Goal: Use online tool/utility: Utilize a website feature to perform a specific function

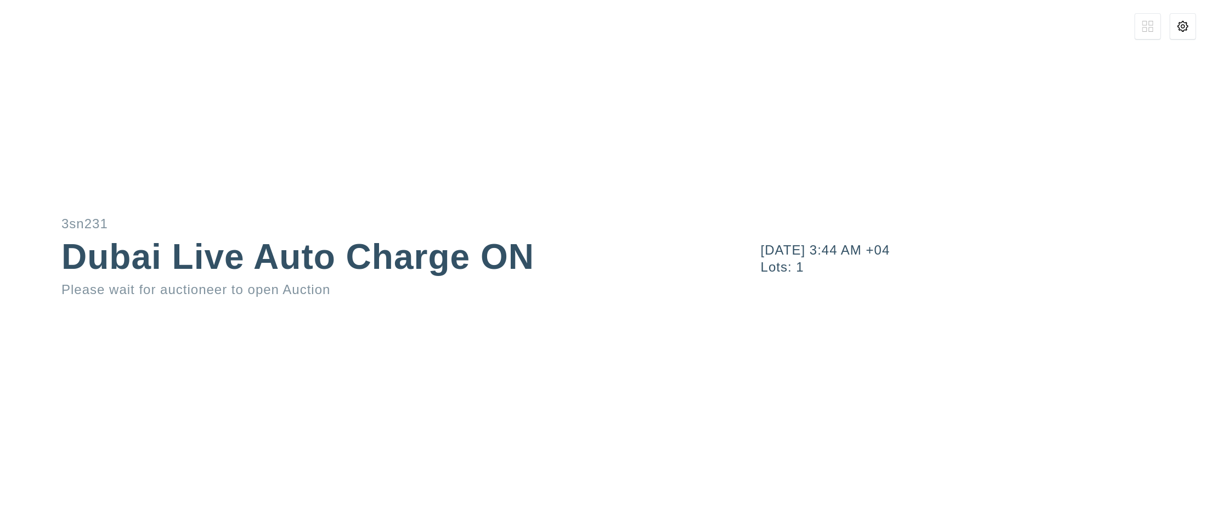
click at [1181, 18] on button at bounding box center [1183, 26] width 26 height 26
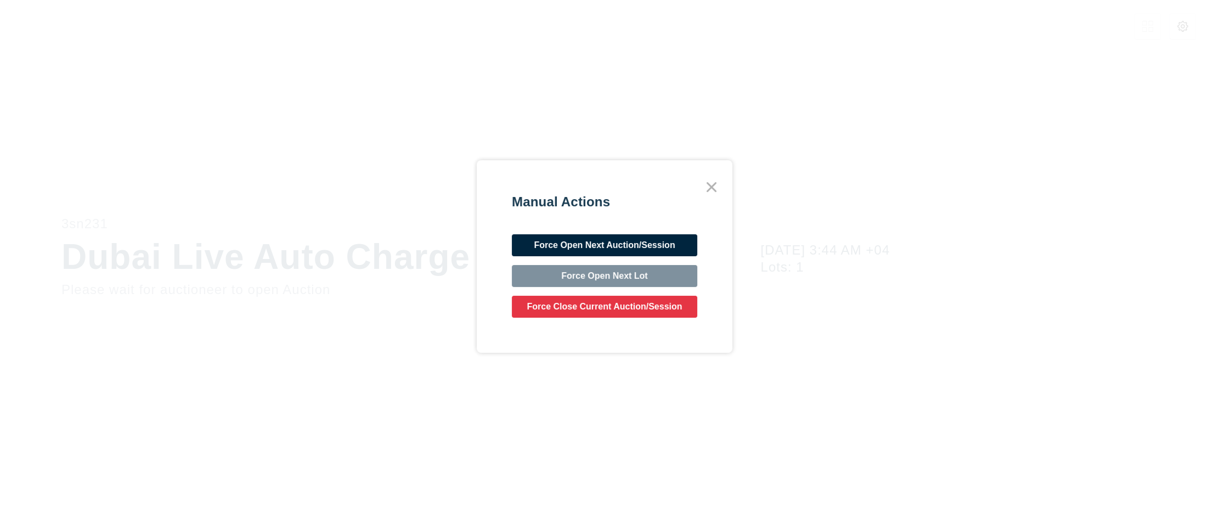
click at [721, 193] on div "Manual Actions Force Open Next Auction/Session Force Open Next Lot Force Close …" at bounding box center [605, 256] width 256 height 193
click at [719, 191] on icon at bounding box center [712, 187] width 20 height 20
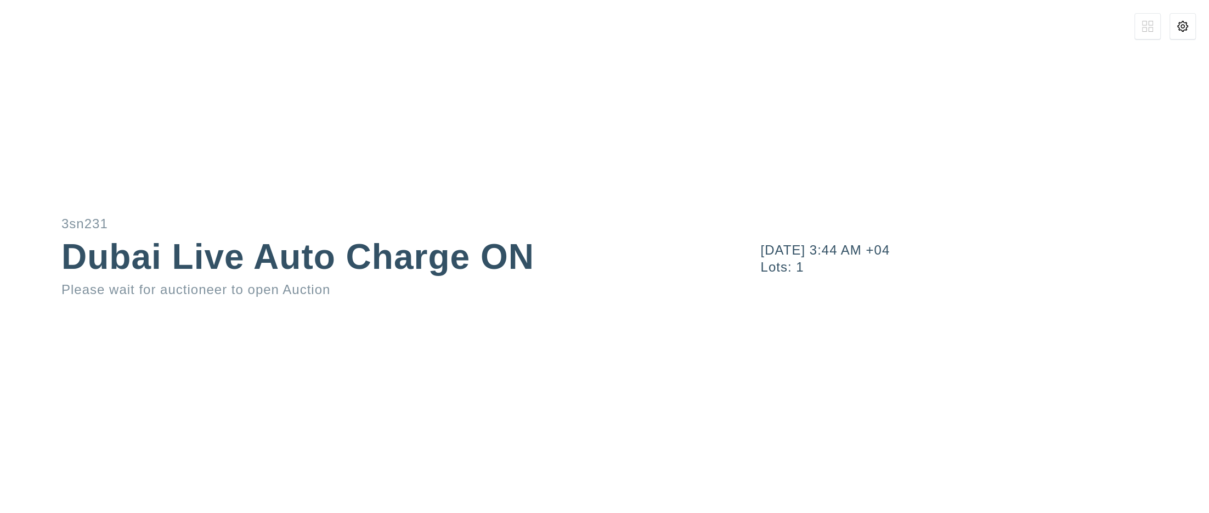
click at [1191, 25] on button at bounding box center [1183, 26] width 26 height 26
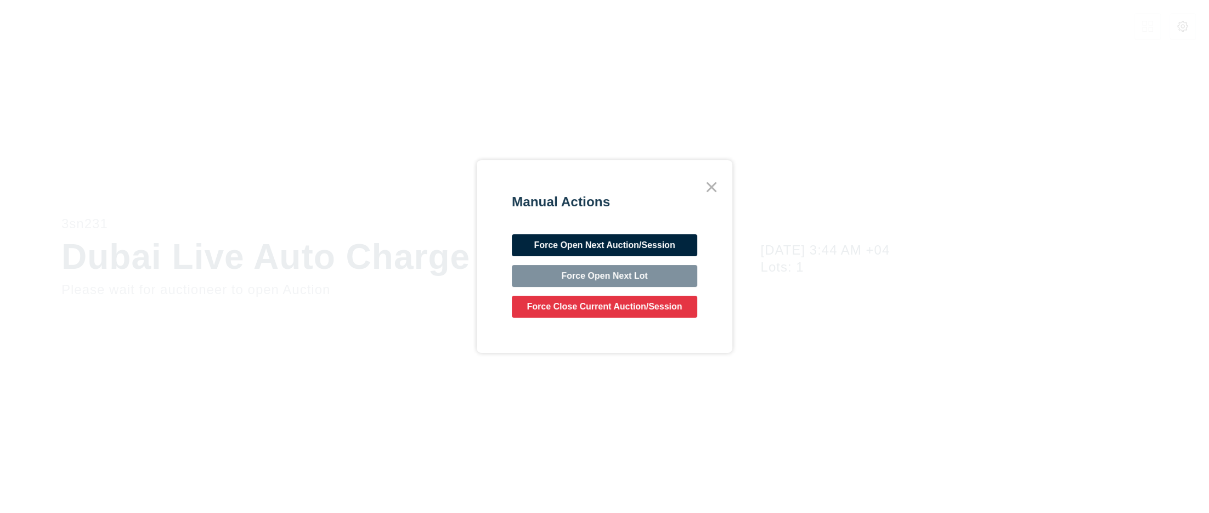
click at [654, 246] on button "Force Open Next Auction/Session" at bounding box center [604, 245] width 185 height 22
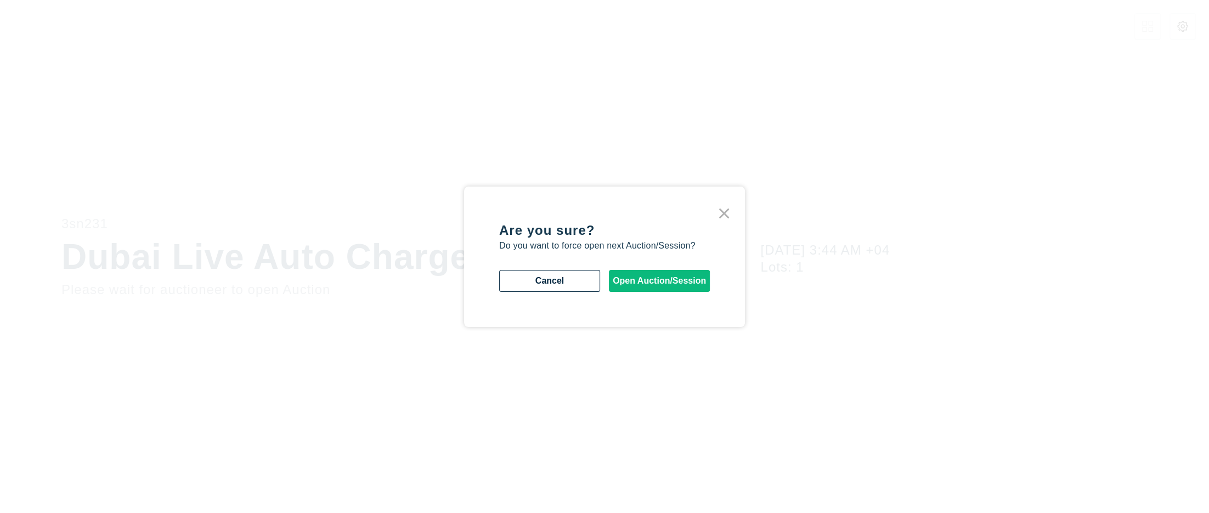
click at [640, 262] on div "Are you sure? Do you want to force open next Auction/Session? Cancel Open Aucti…" at bounding box center [604, 257] width 211 height 70
click at [643, 273] on button "Open Auction/Session" at bounding box center [659, 281] width 101 height 22
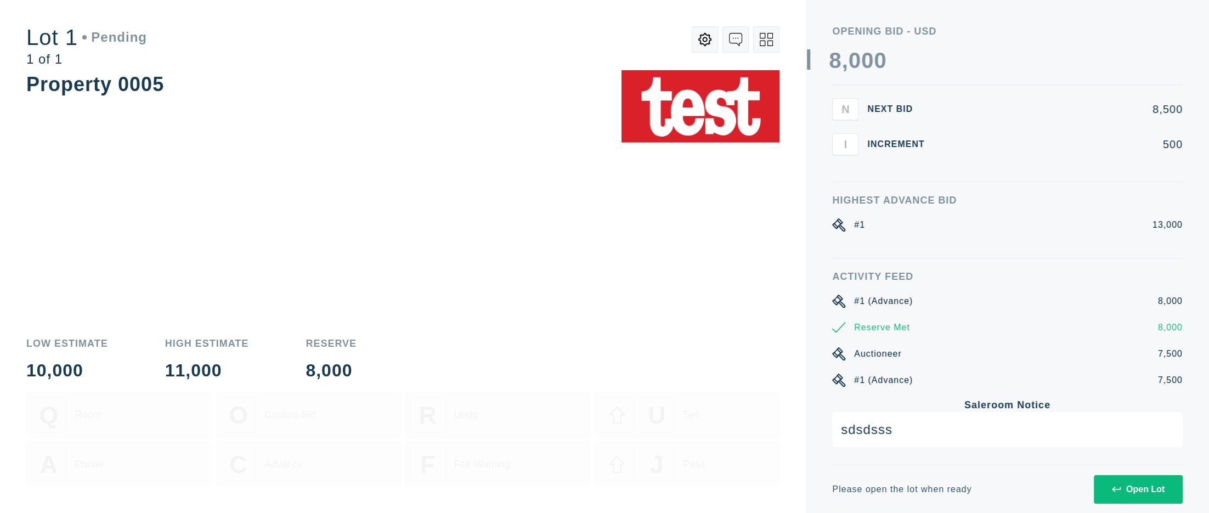
click at [1140, 494] on div "Open Lot" at bounding box center [1138, 489] width 53 height 10
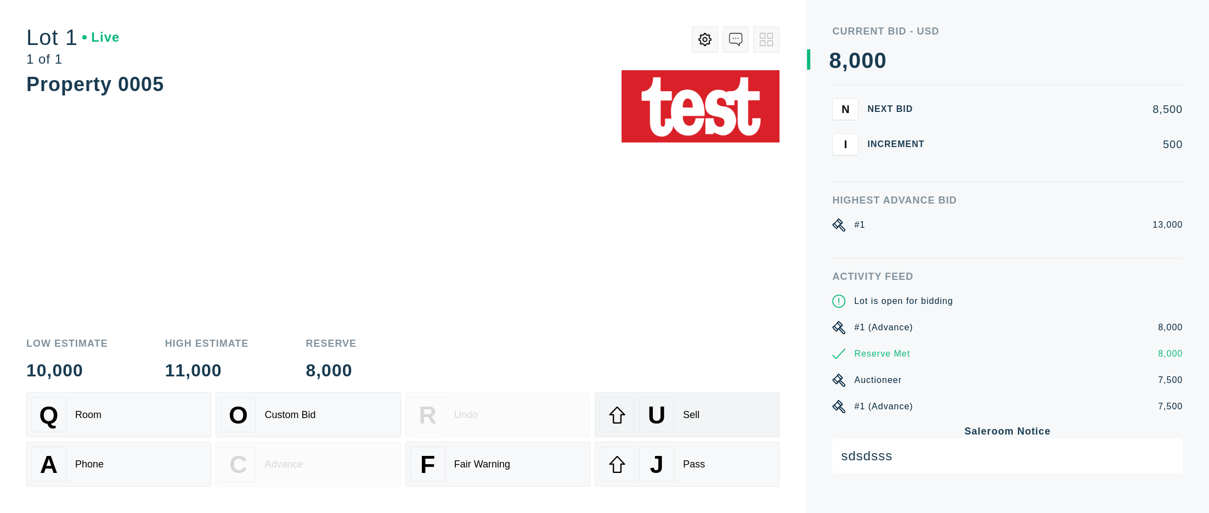
click at [707, 403] on div "U Sell" at bounding box center [687, 414] width 175 height 35
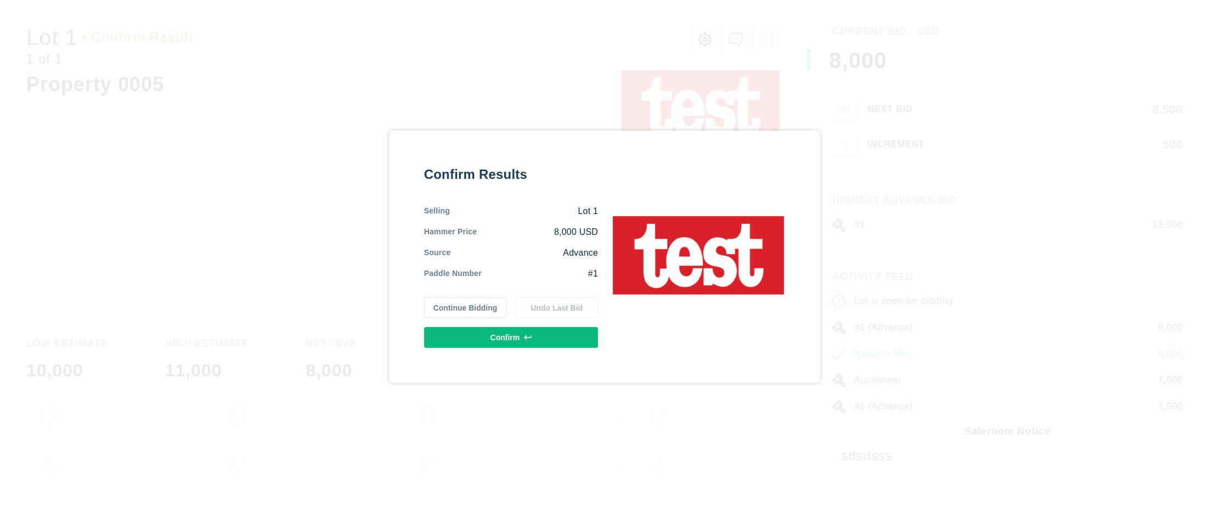
click at [541, 332] on button "Confirm" at bounding box center [511, 337] width 174 height 21
